Goal: Task Accomplishment & Management: Manage account settings

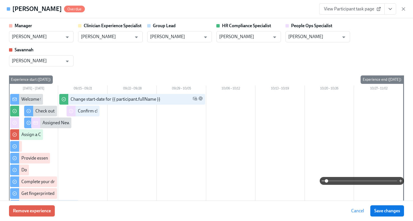
scroll to position [446, 0]
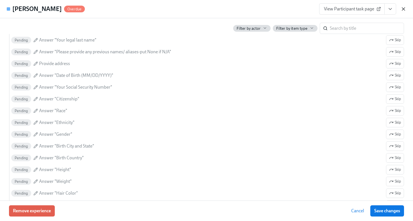
click at [403, 10] on icon "button" at bounding box center [403, 9] width 6 height 6
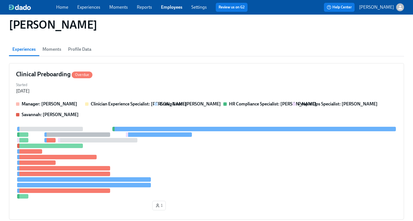
click at [170, 11] on div "Home Experiences Moments Reports Employees Settings Review us on G2" at bounding box center [154, 7] width 196 height 9
click at [171, 8] on link "Employees" at bounding box center [171, 6] width 21 height 5
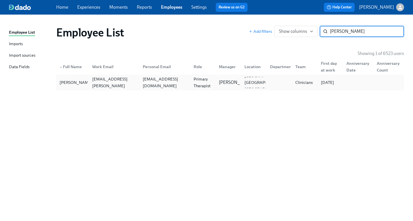
type input "[PERSON_NAME]"
click at [169, 85] on div "[EMAIL_ADDRESS][DOMAIN_NAME]" at bounding box center [164, 82] width 49 height 13
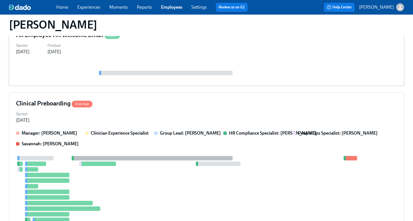
scroll to position [113, 0]
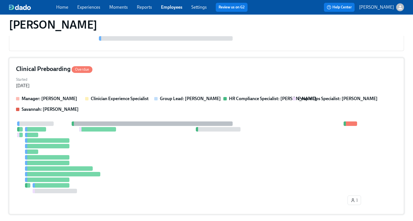
click at [174, 83] on div "Started [DATE]" at bounding box center [206, 82] width 381 height 13
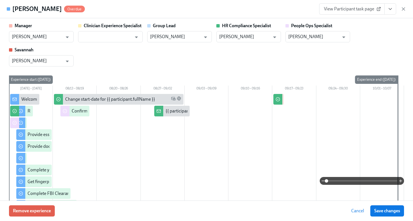
click at [393, 11] on button "View task page" at bounding box center [390, 8] width 12 height 11
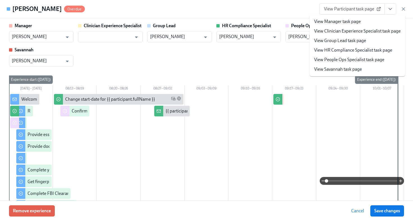
click at [362, 53] on link "View HR Compliance Specialist task page" at bounding box center [353, 50] width 78 height 6
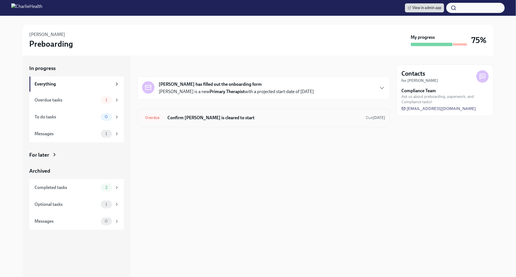
click at [200, 119] on h6 "Confirm [PERSON_NAME] is cleared to start" at bounding box center [264, 118] width 194 height 6
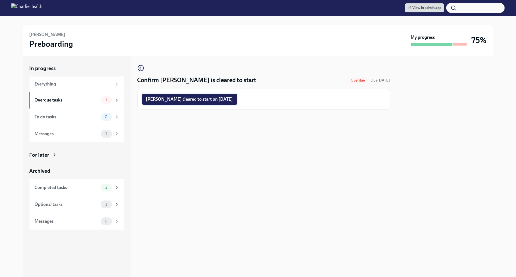
click at [195, 101] on span "Tiffany Benford cleared to start on 09/22/2025" at bounding box center [189, 99] width 87 height 6
